Goal: Transaction & Acquisition: Purchase product/service

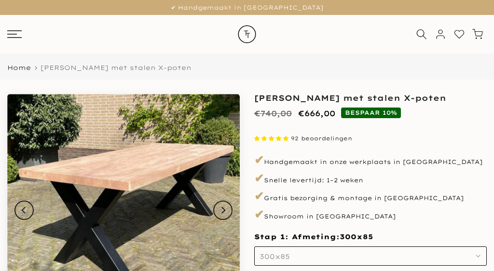
click at [482, 246] on button "300x85" at bounding box center [370, 255] width 232 height 19
click at [473, 246] on button "300x85" at bounding box center [370, 255] width 232 height 19
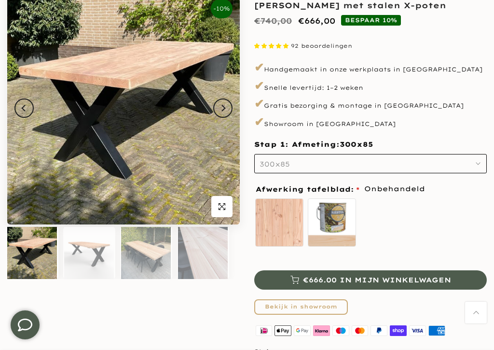
click at [476, 164] on button "300x85" at bounding box center [370, 163] width 232 height 19
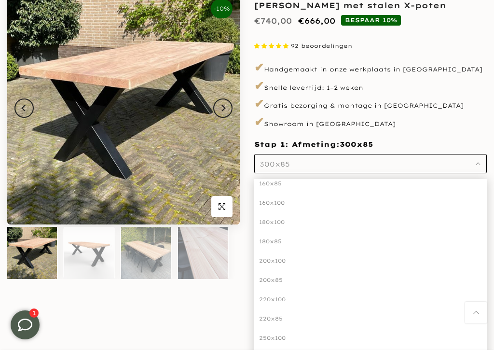
scroll to position [51, 0]
click at [283, 258] on div "200x100" at bounding box center [370, 260] width 232 height 19
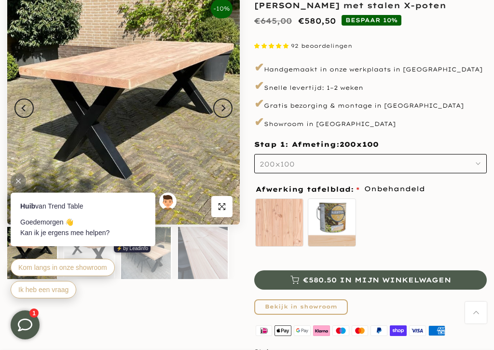
click at [332, 226] on label "zelf behandelen - beits meegeleverd" at bounding box center [332, 222] width 48 height 48
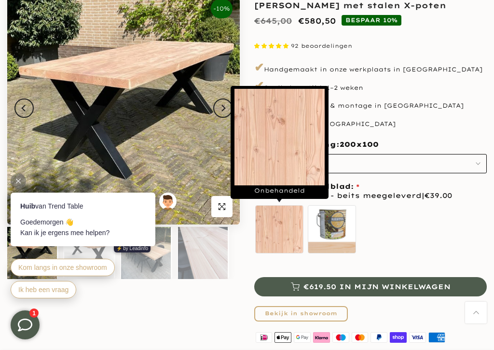
click at [273, 230] on label "Onbehandeld" at bounding box center [279, 229] width 48 height 48
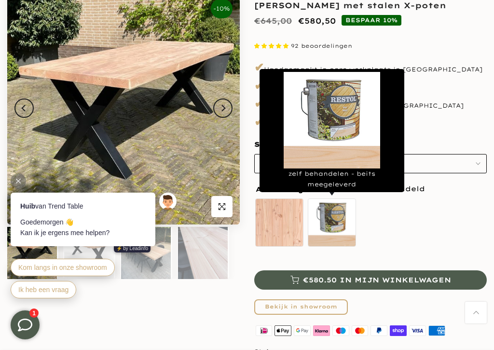
click at [335, 226] on label "zelf behandelen - beits meegeleverd" at bounding box center [332, 222] width 48 height 48
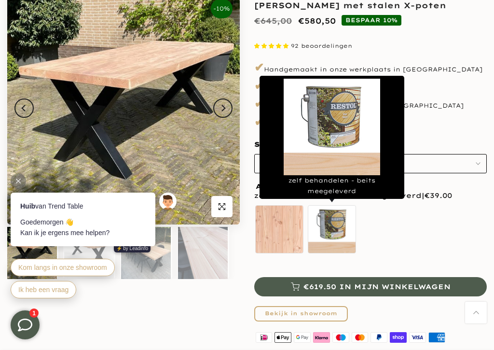
click at [423, 247] on div "Onbehandeld zelf behandelen - beits meegeleverd" at bounding box center [370, 231] width 232 height 54
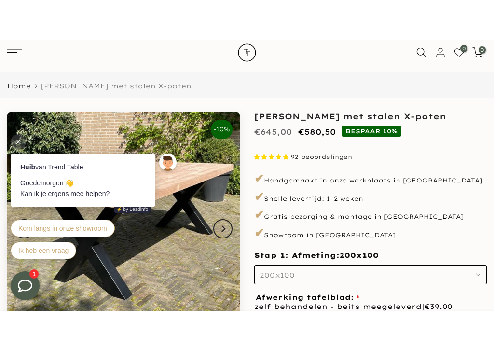
scroll to position [47, 0]
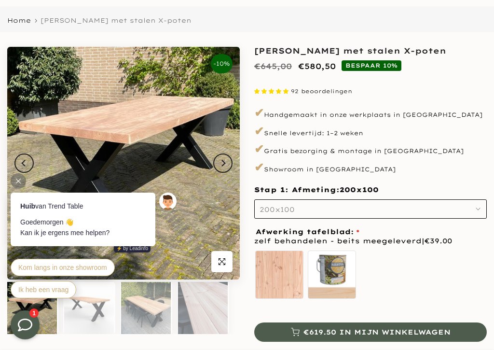
click at [389, 270] on span "€619.50 in mijn winkelwagen" at bounding box center [376, 331] width 147 height 7
click at [382, 270] on span "€619.50 in mijn winkelwagen" at bounding box center [376, 331] width 147 height 7
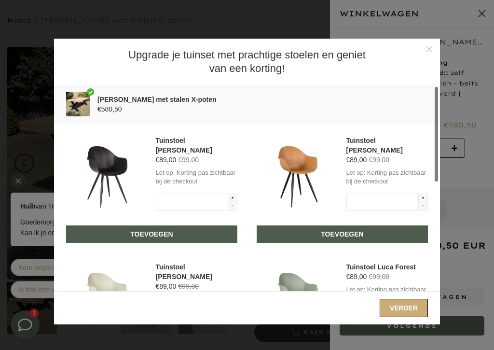
scroll to position [0, 0]
click at [430, 52] on icon at bounding box center [429, 49] width 7 height 7
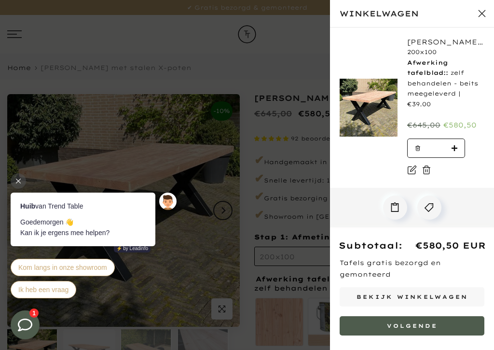
scroll to position [47, 0]
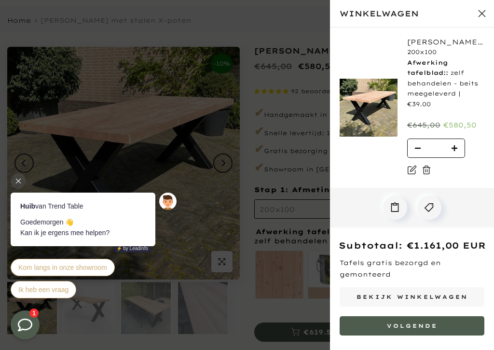
click at [199, 155] on div at bounding box center [247, 175] width 494 height 350
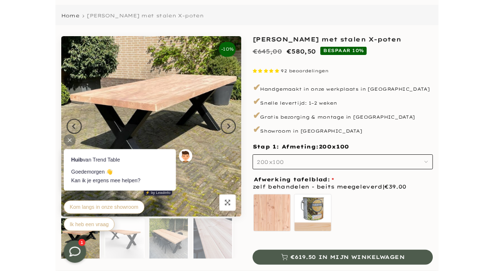
scroll to position [0, 0]
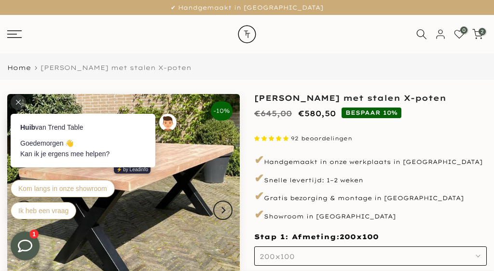
click at [77, 66] on span "[PERSON_NAME] met stalen X-poten" at bounding box center [116, 68] width 151 height 8
click at [418, 35] on icon at bounding box center [421, 34] width 11 height 11
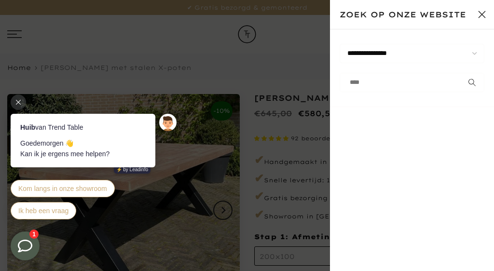
click at [469, 85] on icon "submit" at bounding box center [472, 83] width 8 height 8
click at [373, 84] on input "text" at bounding box center [411, 82] width 145 height 19
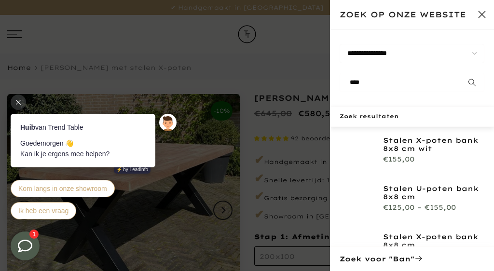
type input "****"
click at [472, 82] on button "submit" at bounding box center [472, 82] width 24 height 19
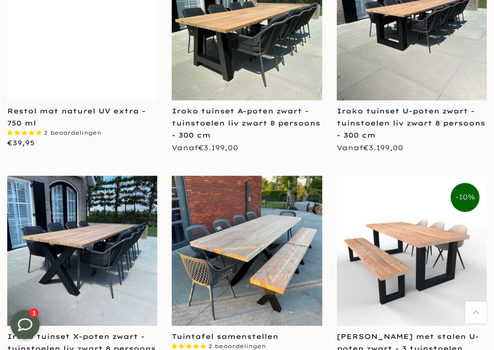
scroll to position [1601, 0]
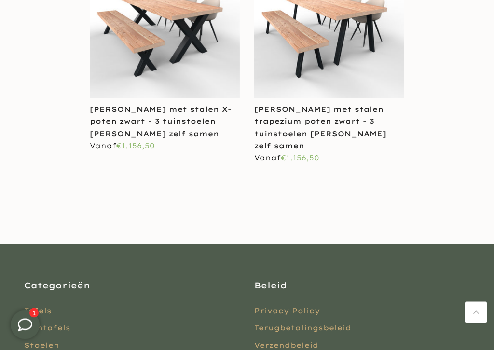
scroll to position [2556, 0]
